Goal: Task Accomplishment & Management: Complete application form

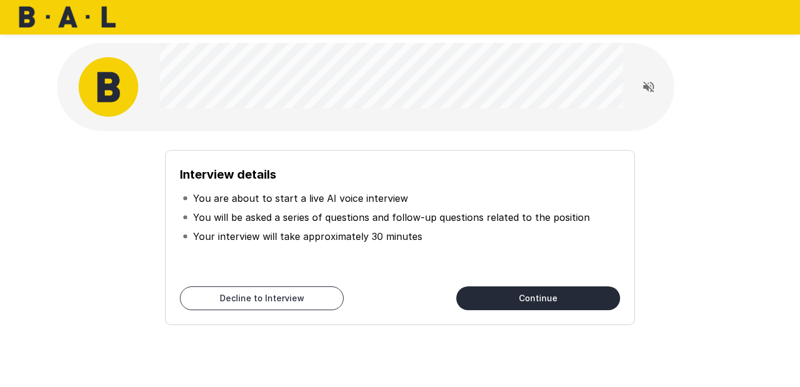
click at [530, 305] on button "Continue" at bounding box center [538, 299] width 164 height 24
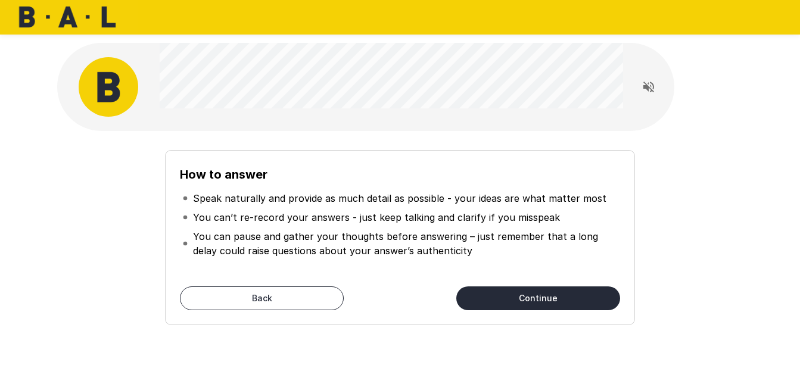
click at [539, 300] on button "Continue" at bounding box center [538, 299] width 164 height 24
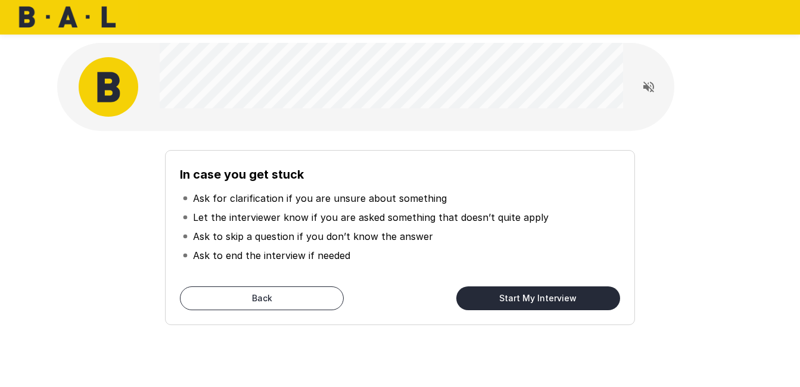
click at [523, 291] on button "Start My Interview" at bounding box center [538, 299] width 164 height 24
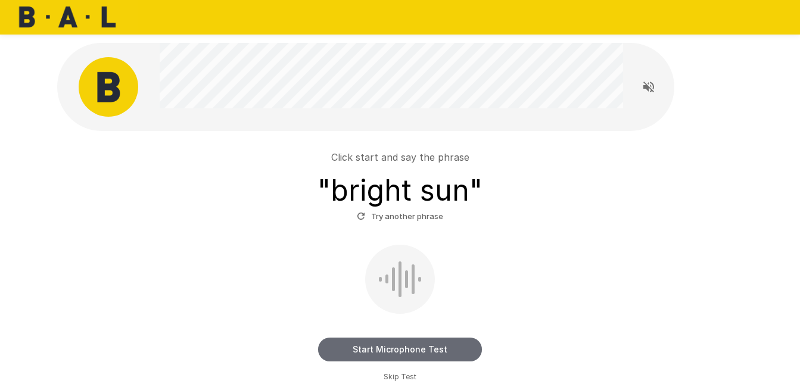
click at [404, 339] on button "Start Microphone Test" at bounding box center [400, 350] width 164 height 24
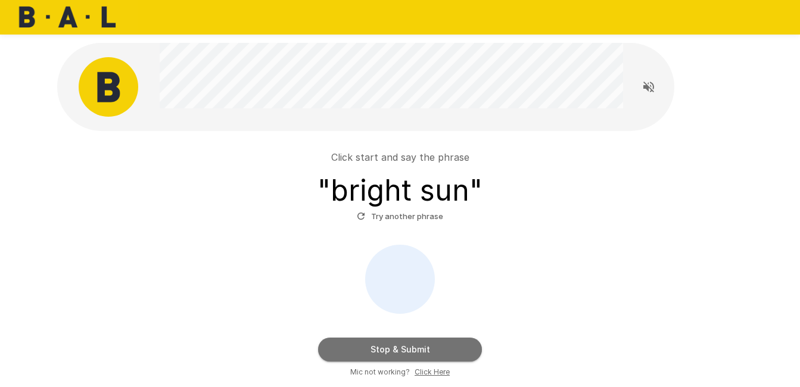
click at [409, 349] on button "Stop & Submit" at bounding box center [400, 350] width 164 height 24
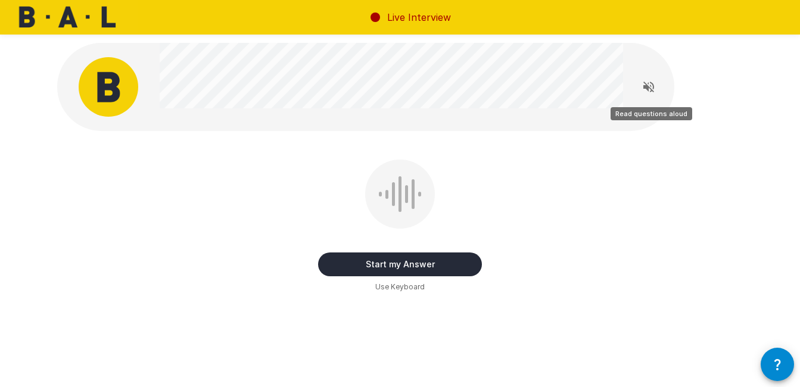
click at [655, 96] on button "Read questions aloud" at bounding box center [649, 87] width 24 height 24
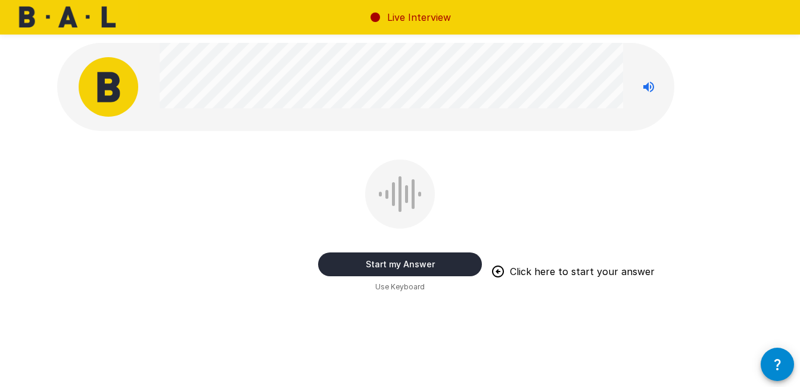
click at [394, 187] on div at bounding box center [393, 194] width 3 height 24
click at [396, 192] on div at bounding box center [400, 194] width 70 height 69
click at [406, 259] on button "Start my Answer" at bounding box center [400, 265] width 164 height 24
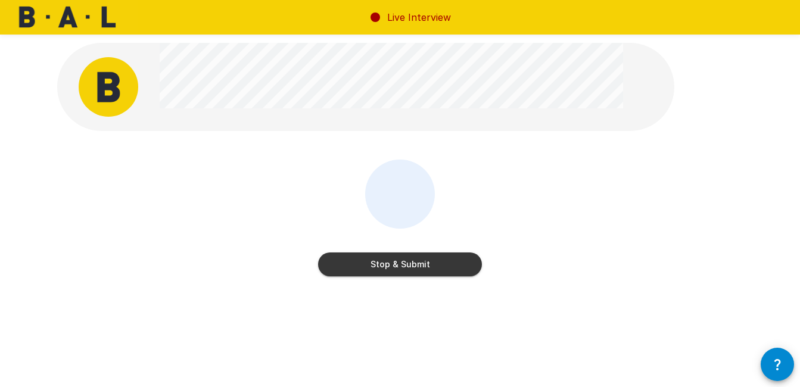
click at [406, 259] on button "Stop & Submit" at bounding box center [400, 265] width 164 height 24
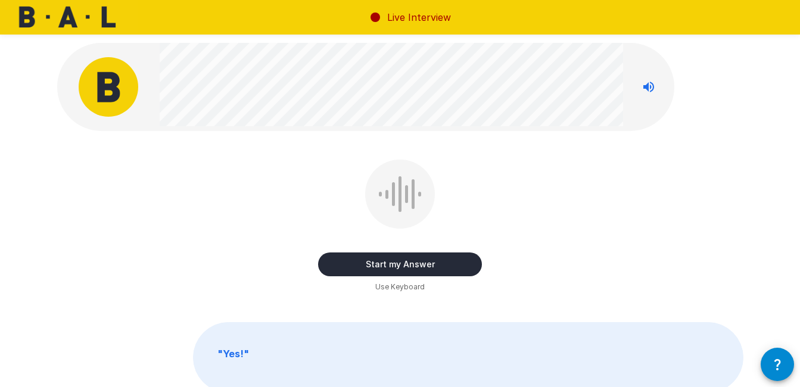
click at [414, 196] on div at bounding box center [413, 194] width 3 height 30
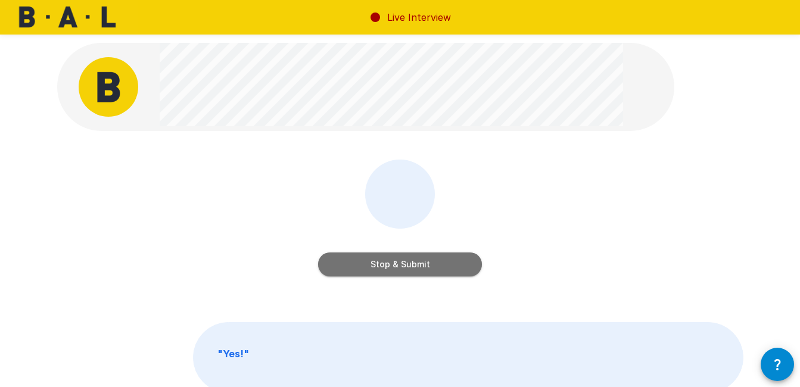
click at [416, 265] on button "Stop & Submit" at bounding box center [400, 265] width 164 height 24
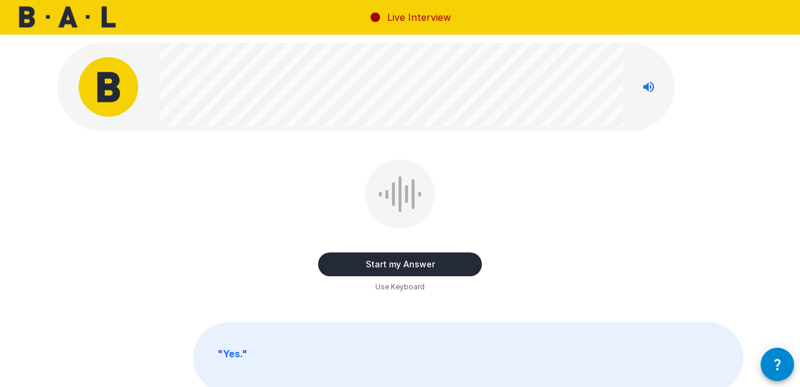
click at [410, 248] on div "Start my Answer" at bounding box center [400, 253] width 164 height 48
click at [410, 266] on button "Start my Answer" at bounding box center [400, 265] width 164 height 24
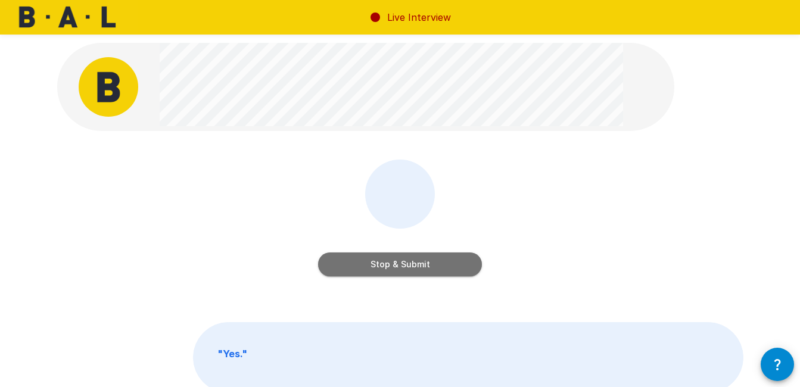
click at [410, 266] on button "Stop & Submit" at bounding box center [400, 265] width 164 height 24
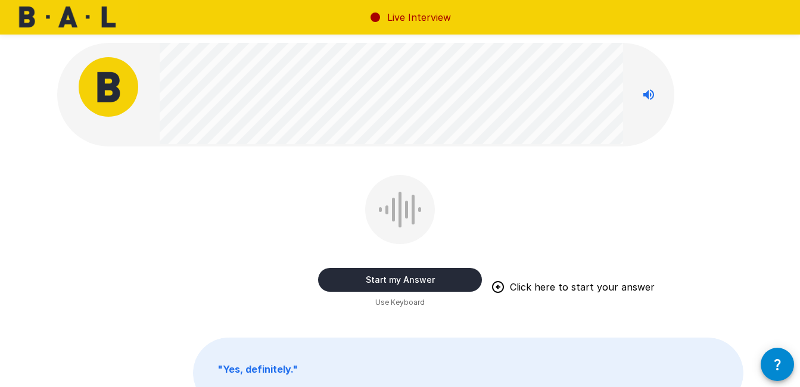
click at [393, 283] on button "Start my Answer" at bounding box center [400, 280] width 164 height 24
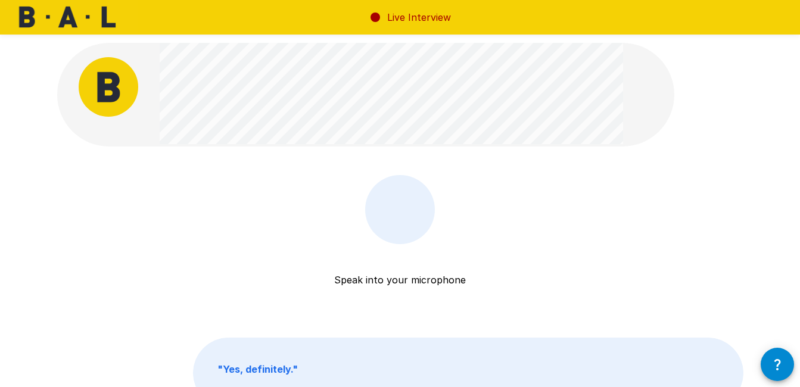
click at [439, 273] on p "Speak into your microphone" at bounding box center [400, 265] width 132 height 43
click at [621, 357] on p "" Yes, definitely. "" at bounding box center [468, 373] width 549 height 70
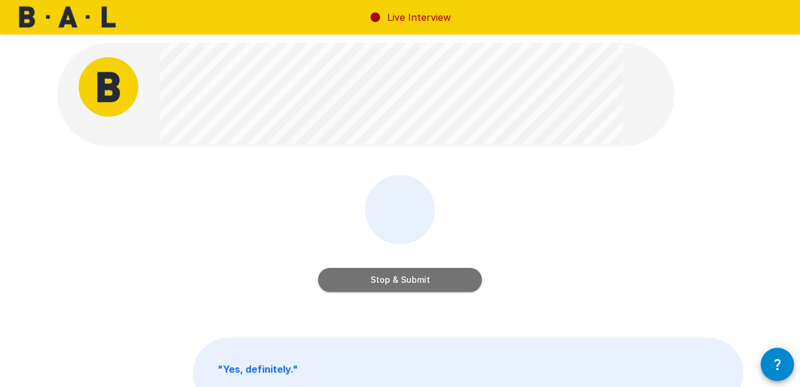
click at [418, 275] on button "Stop & Submit" at bounding box center [400, 280] width 164 height 24
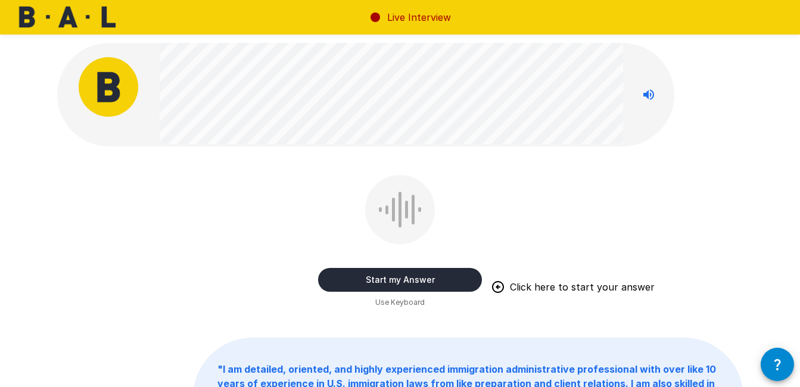
click at [409, 202] on div at bounding box center [400, 209] width 70 height 69
click at [385, 280] on button "Start my Answer" at bounding box center [400, 280] width 164 height 24
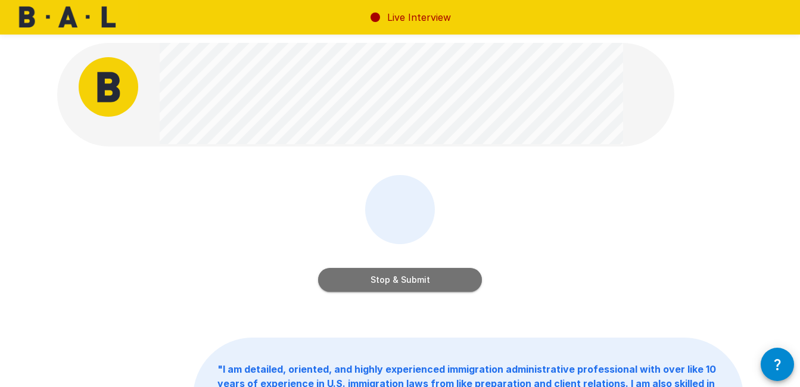
click at [385, 280] on button "Stop & Submit" at bounding box center [400, 280] width 164 height 24
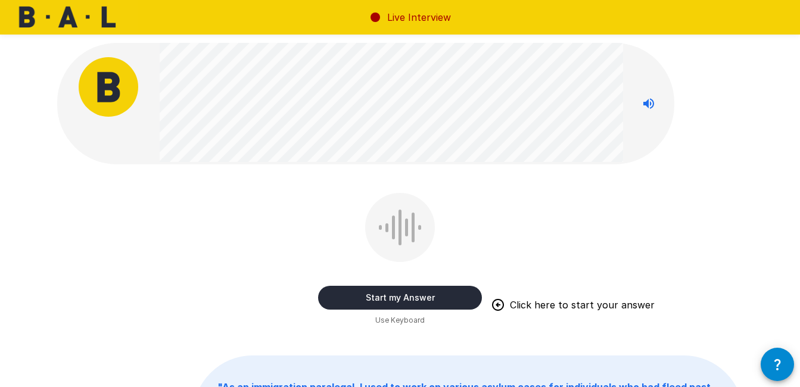
click at [410, 224] on div at bounding box center [400, 227] width 70 height 69
click at [396, 303] on button "Start my Answer" at bounding box center [400, 298] width 164 height 24
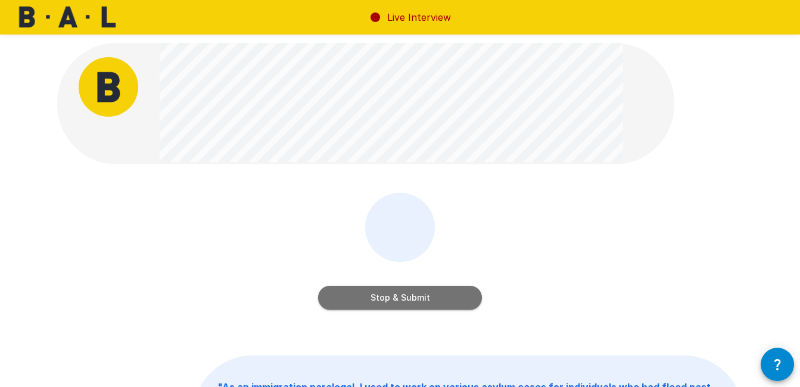
click at [394, 305] on button "Stop & Submit" at bounding box center [400, 298] width 164 height 24
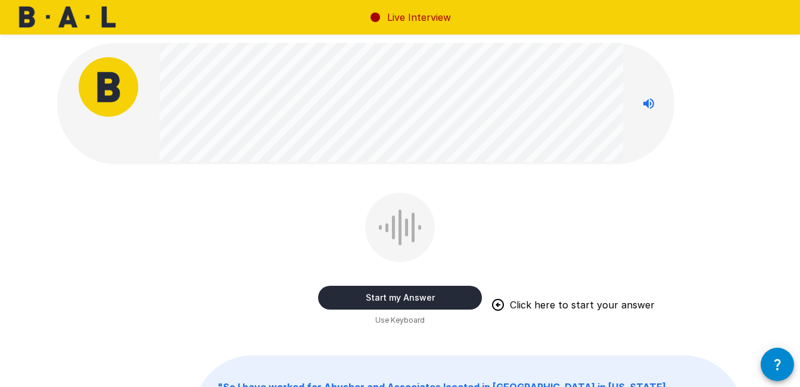
click at [399, 294] on button "Start my Answer" at bounding box center [400, 298] width 164 height 24
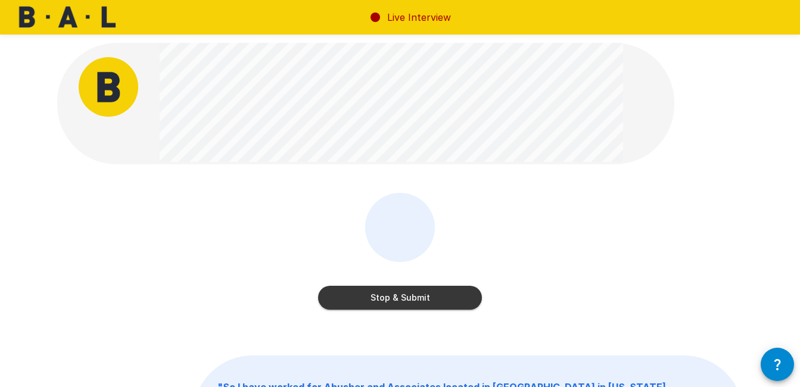
click at [410, 307] on button "Stop & Submit" at bounding box center [400, 298] width 164 height 24
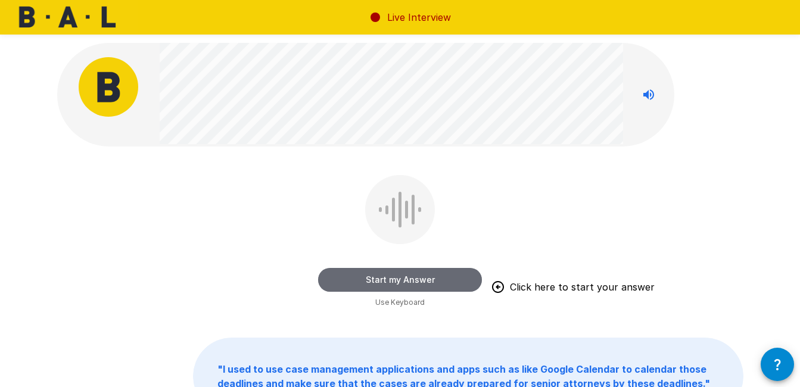
click at [410, 282] on button "Start my Answer" at bounding box center [400, 280] width 164 height 24
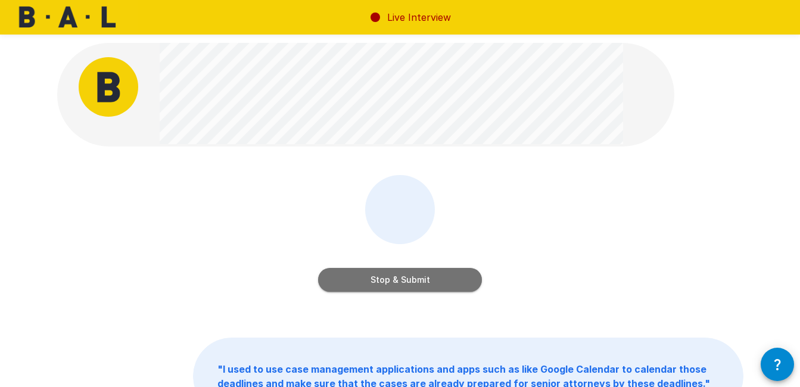
click at [410, 282] on button "Stop & Submit" at bounding box center [400, 280] width 164 height 24
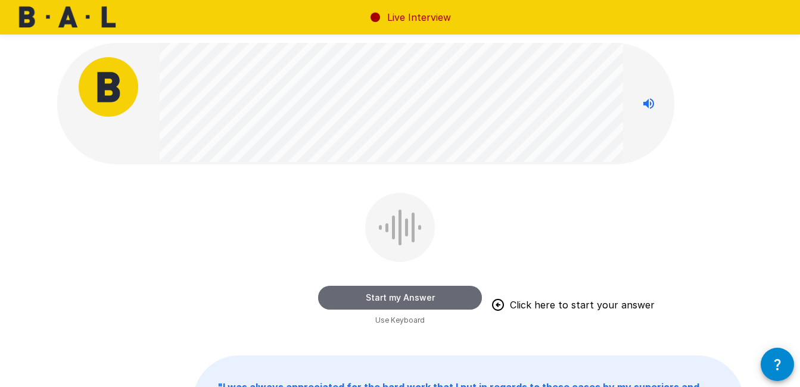
click at [410, 296] on button "Start my Answer" at bounding box center [400, 298] width 164 height 24
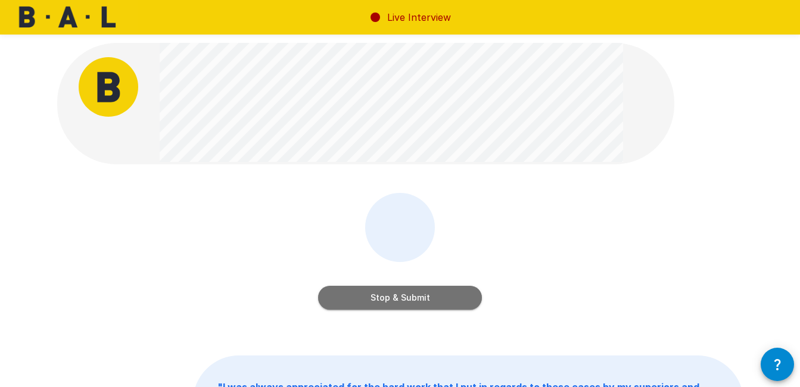
click at [410, 296] on button "Stop & Submit" at bounding box center [400, 298] width 164 height 24
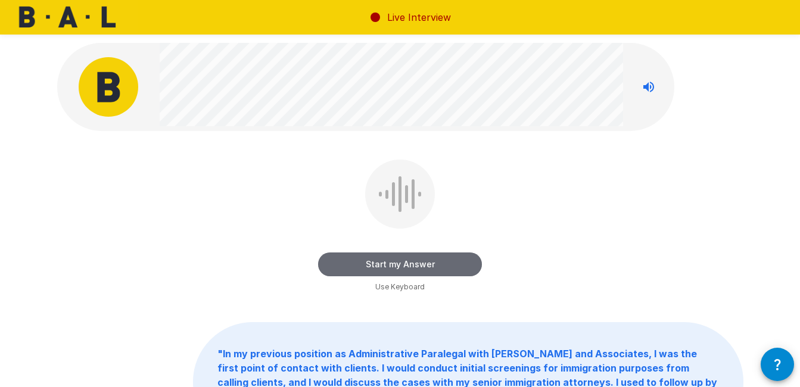
click at [396, 257] on button "Start my Answer" at bounding box center [400, 265] width 164 height 24
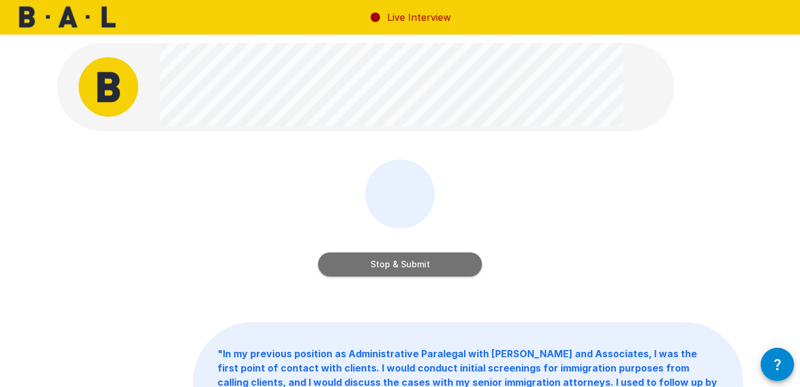
click at [396, 257] on button "Stop & Submit" at bounding box center [400, 265] width 164 height 24
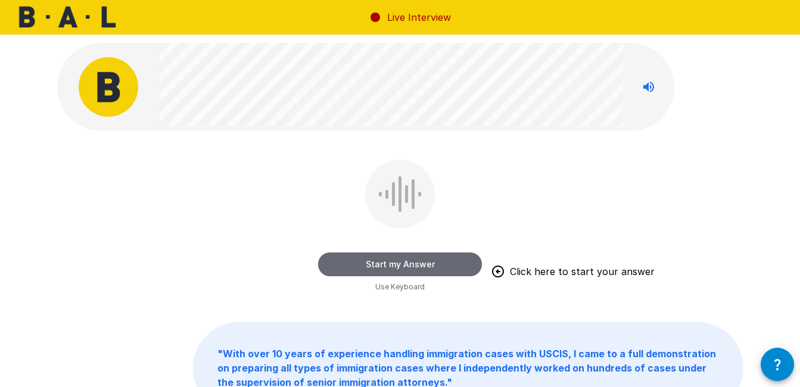
click at [391, 268] on button "Start my Answer" at bounding box center [400, 265] width 164 height 24
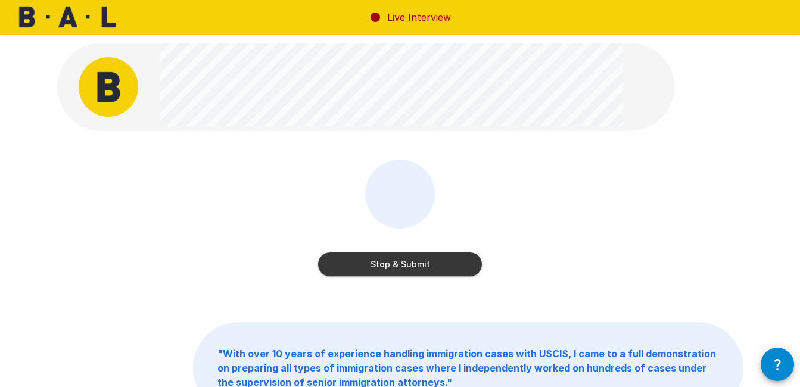
click at [391, 268] on button "Stop & Submit" at bounding box center [400, 265] width 164 height 24
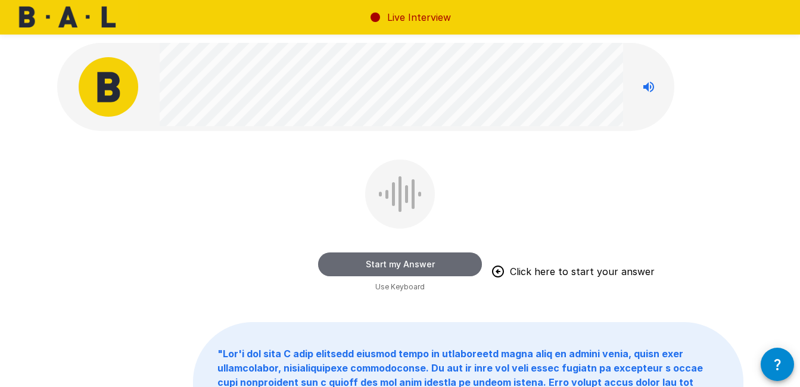
click at [403, 258] on button "Start my Answer" at bounding box center [400, 265] width 164 height 24
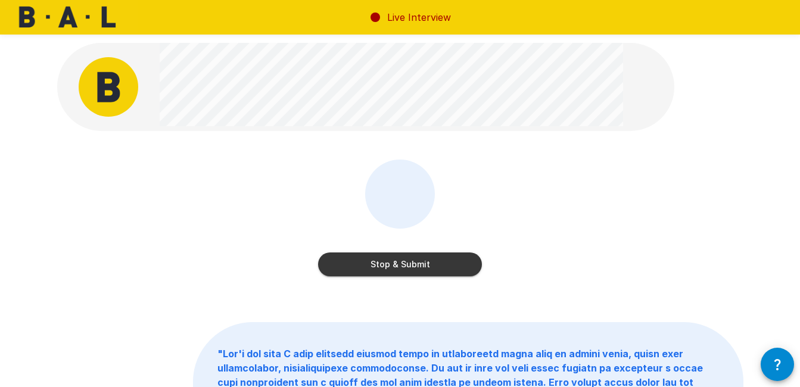
click at [403, 258] on button "Stop & Submit" at bounding box center [400, 265] width 164 height 24
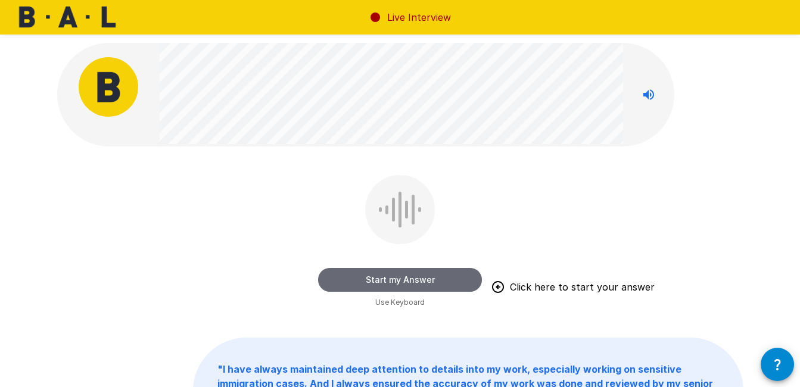
click at [452, 272] on button "Start my Answer" at bounding box center [400, 280] width 164 height 24
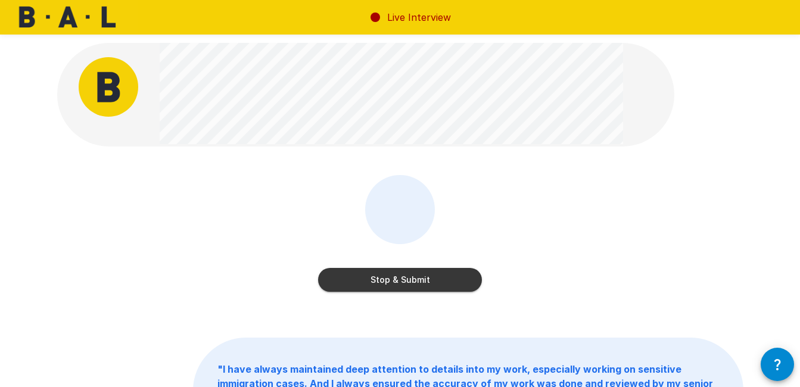
click at [444, 293] on div "Stop & Submit" at bounding box center [400, 236] width 164 height 122
click at [434, 281] on button "Stop & Submit" at bounding box center [400, 280] width 164 height 24
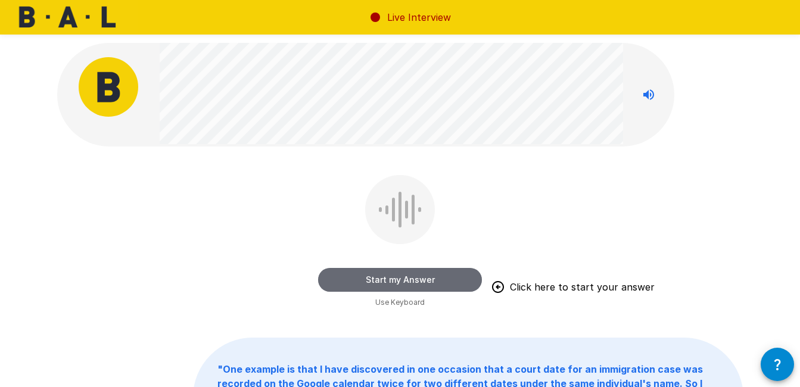
click at [434, 281] on button "Start my Answer" at bounding box center [400, 280] width 164 height 24
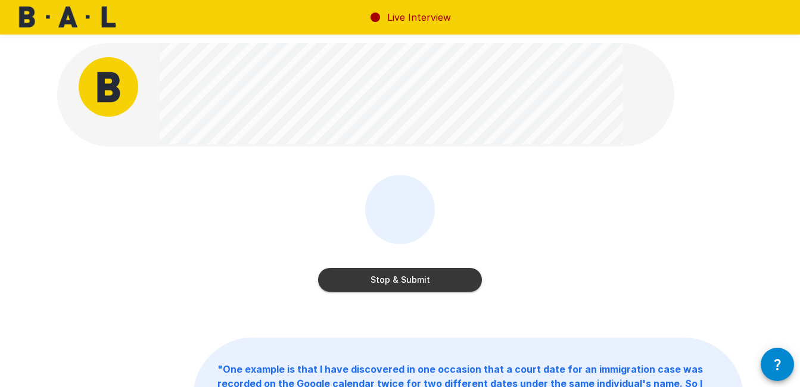
click at [434, 281] on button "Stop & Submit" at bounding box center [400, 280] width 164 height 24
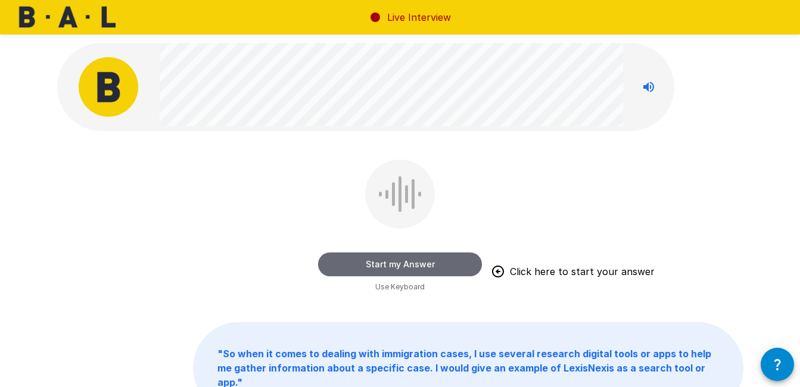
click at [418, 268] on button "Start my Answer" at bounding box center [400, 265] width 164 height 24
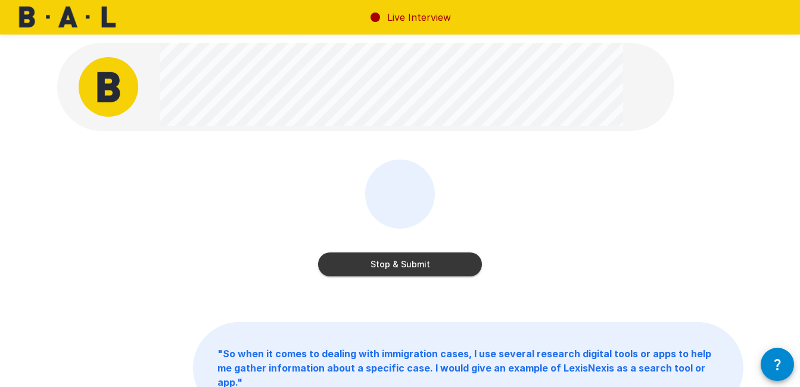
click at [418, 268] on button "Stop & Submit" at bounding box center [400, 265] width 164 height 24
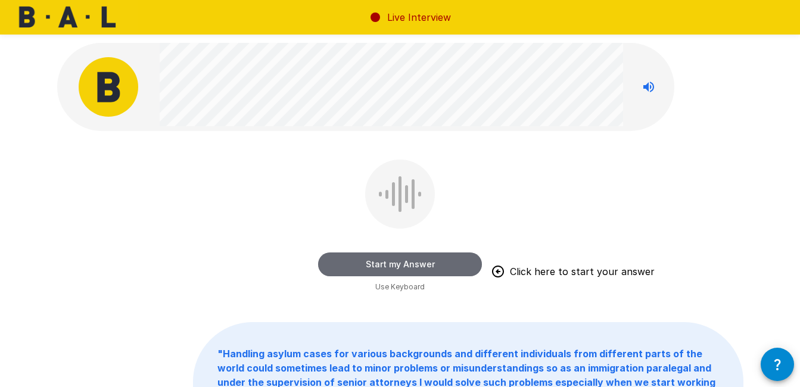
click at [418, 268] on button "Start my Answer" at bounding box center [400, 265] width 164 height 24
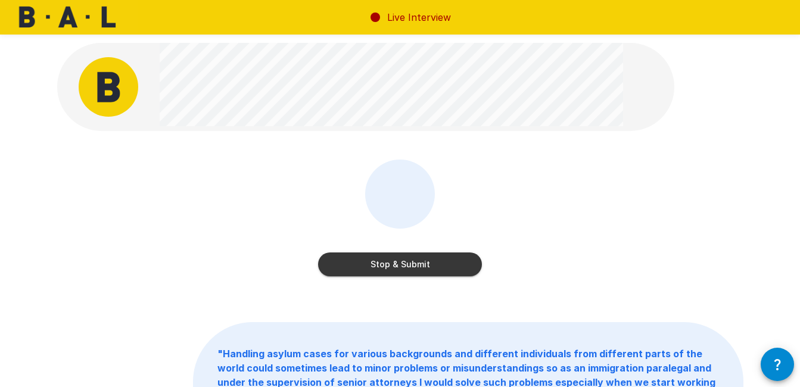
click at [418, 268] on button "Stop & Submit" at bounding box center [400, 265] width 164 height 24
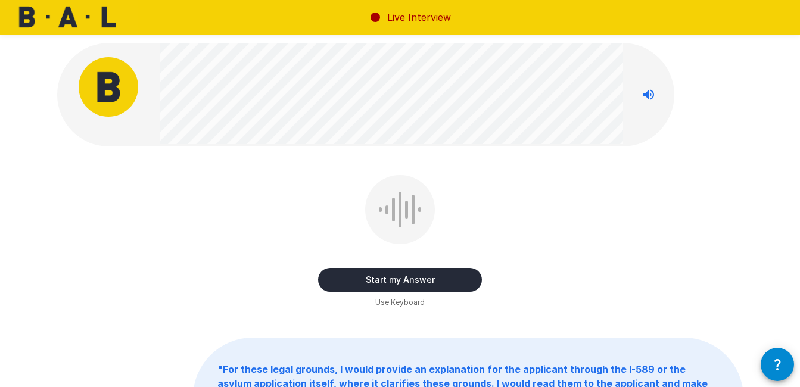
click at [416, 293] on div "Start my Answer Use Keyboard" at bounding box center [400, 241] width 164 height 133
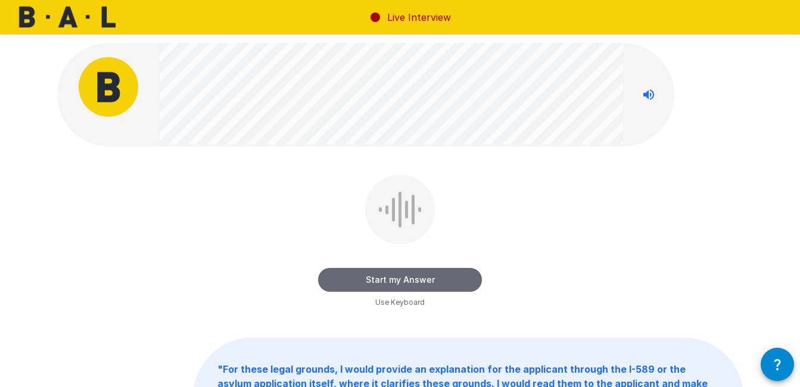
click at [416, 285] on button "Start my Answer" at bounding box center [400, 280] width 164 height 24
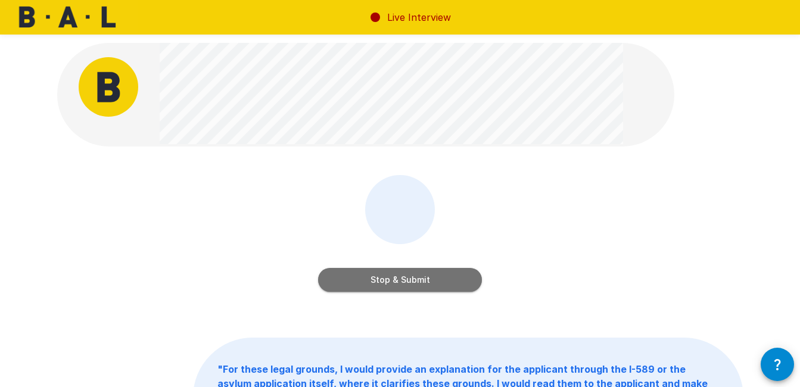
click at [416, 285] on button "Stop & Submit" at bounding box center [400, 280] width 164 height 24
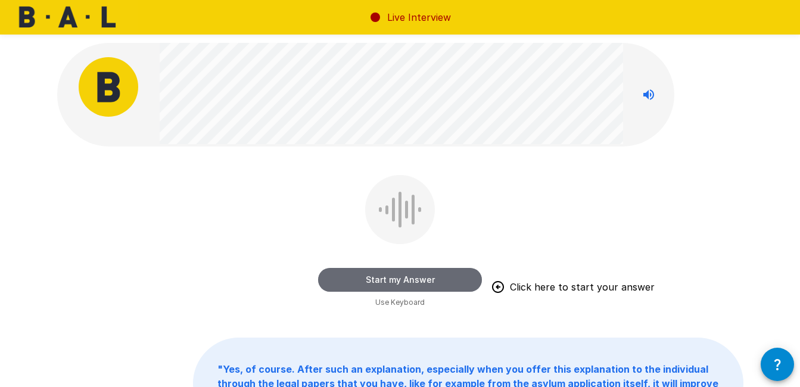
click at [416, 285] on button "Start my Answer" at bounding box center [400, 280] width 164 height 24
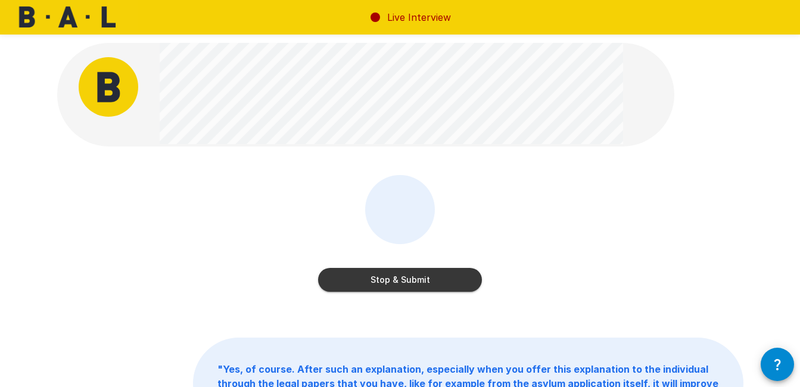
click at [416, 285] on button "Stop & Submit" at bounding box center [400, 280] width 164 height 24
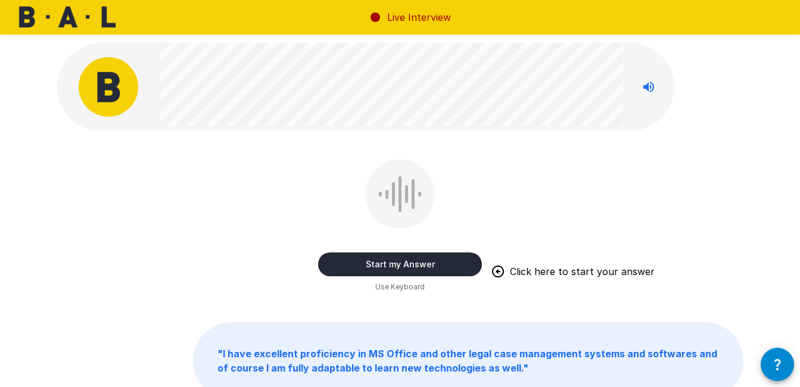
click at [414, 265] on button "Start my Answer" at bounding box center [400, 265] width 164 height 24
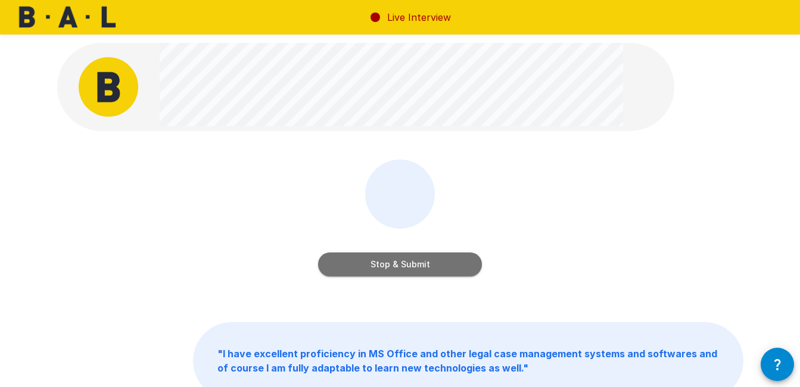
click at [414, 265] on button "Stop & Submit" at bounding box center [400, 265] width 164 height 24
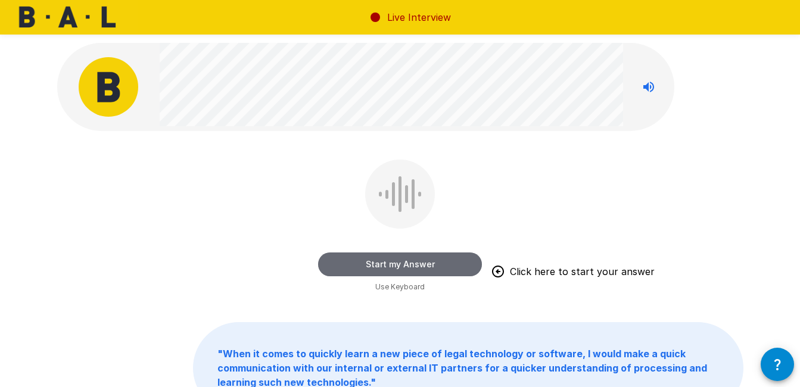
click at [372, 268] on button "Start my Answer" at bounding box center [400, 265] width 164 height 24
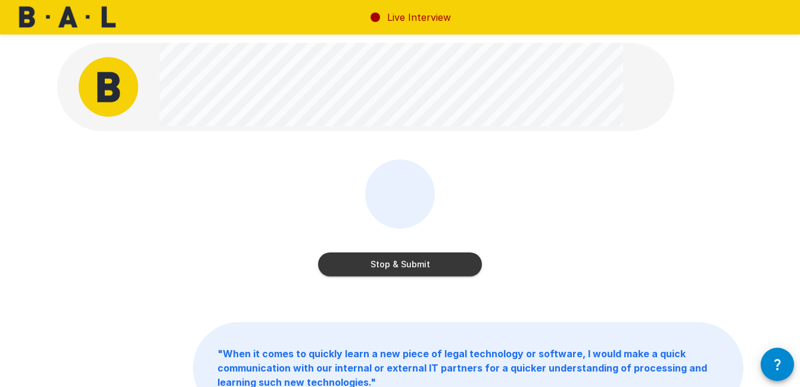
click at [458, 254] on button "Stop & Submit" at bounding box center [400, 265] width 164 height 24
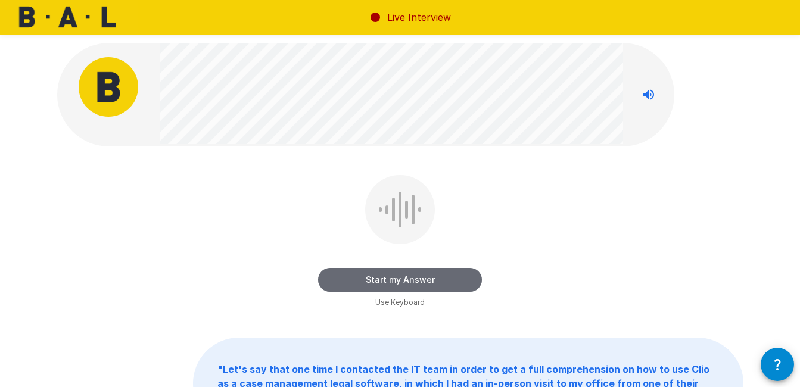
click at [419, 273] on button "Start my Answer" at bounding box center [400, 280] width 164 height 24
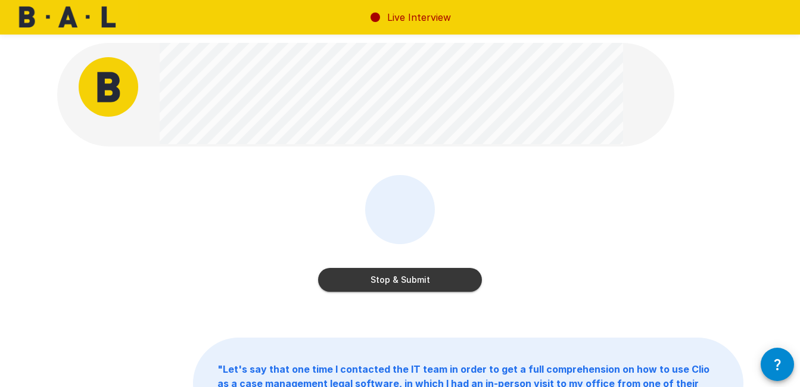
click at [419, 273] on button "Stop & Submit" at bounding box center [400, 280] width 164 height 24
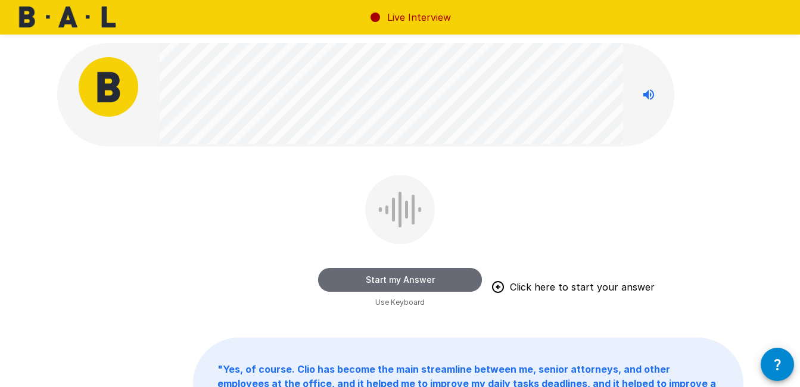
click at [419, 273] on button "Start my Answer" at bounding box center [400, 280] width 164 height 24
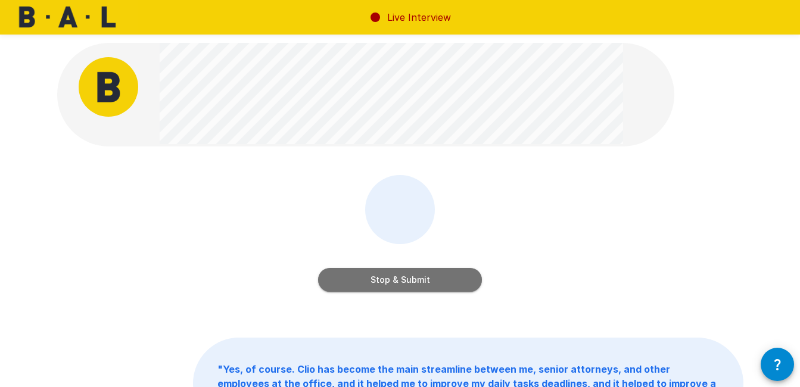
click at [419, 274] on button "Stop & Submit" at bounding box center [400, 280] width 164 height 24
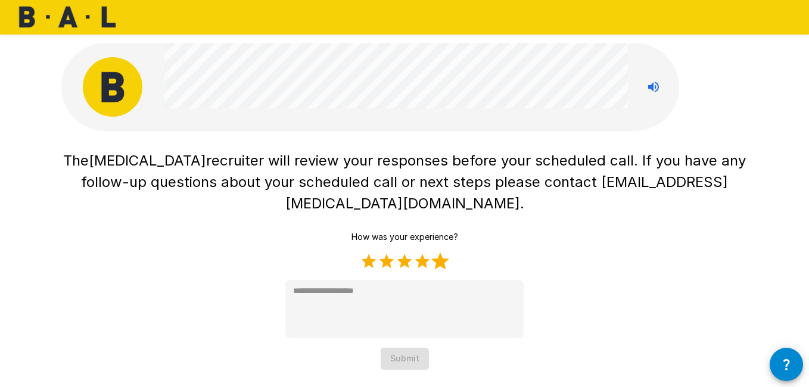
click at [443, 253] on label "5 Stars" at bounding box center [440, 262] width 18 height 18
type textarea "*"
click at [416, 348] on button "Submit" at bounding box center [405, 359] width 48 height 22
